Goal: Navigation & Orientation: Find specific page/section

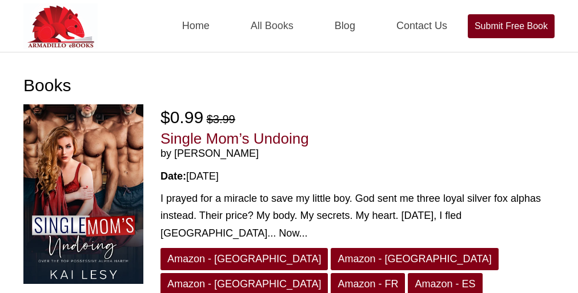
click at [289, 26] on link "All Books" at bounding box center [272, 26] width 70 height 52
